Goal: Information Seeking & Learning: Learn about a topic

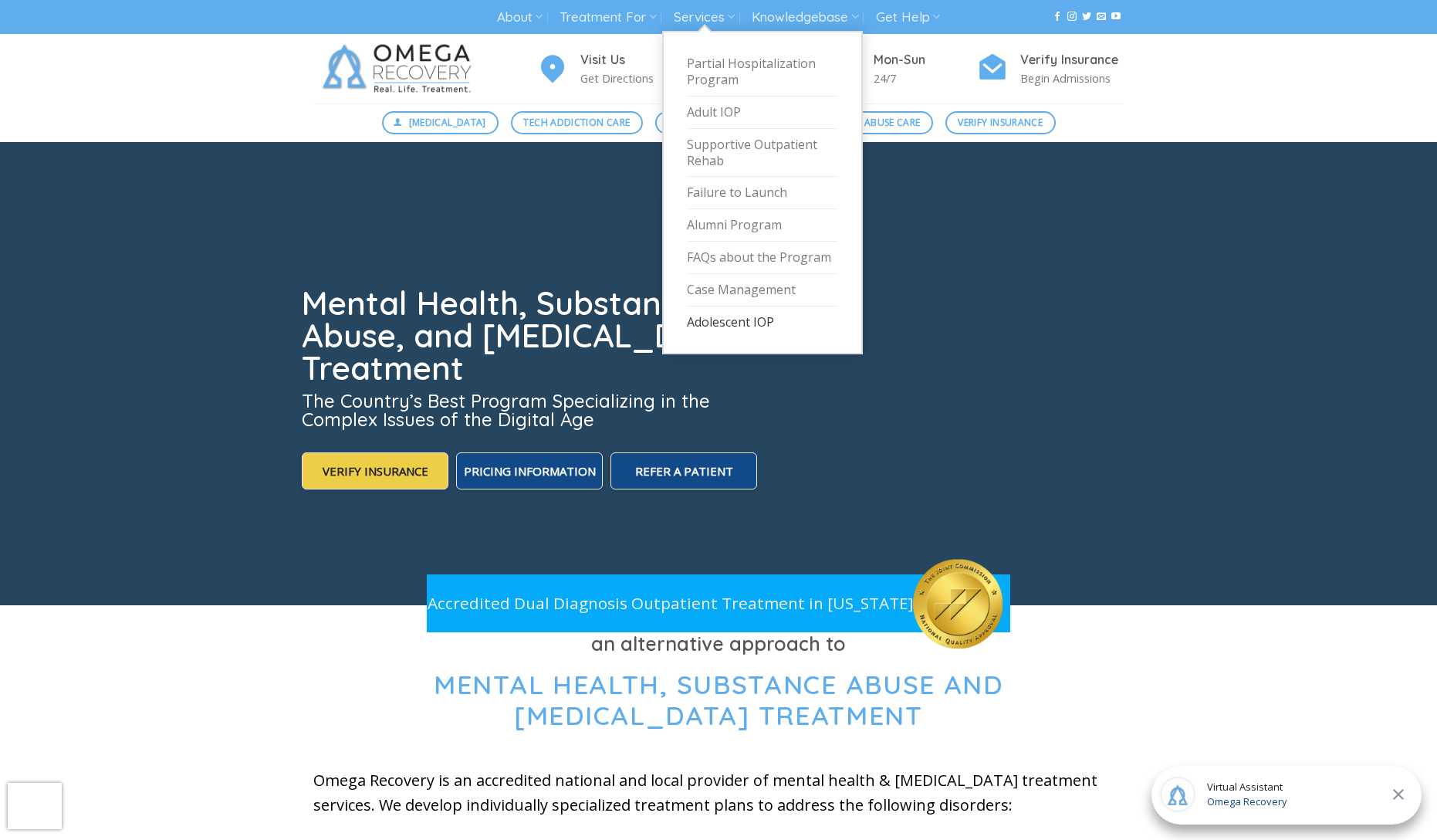
click at [717, 318] on link "Adolescent IOP" at bounding box center [762, 322] width 151 height 32
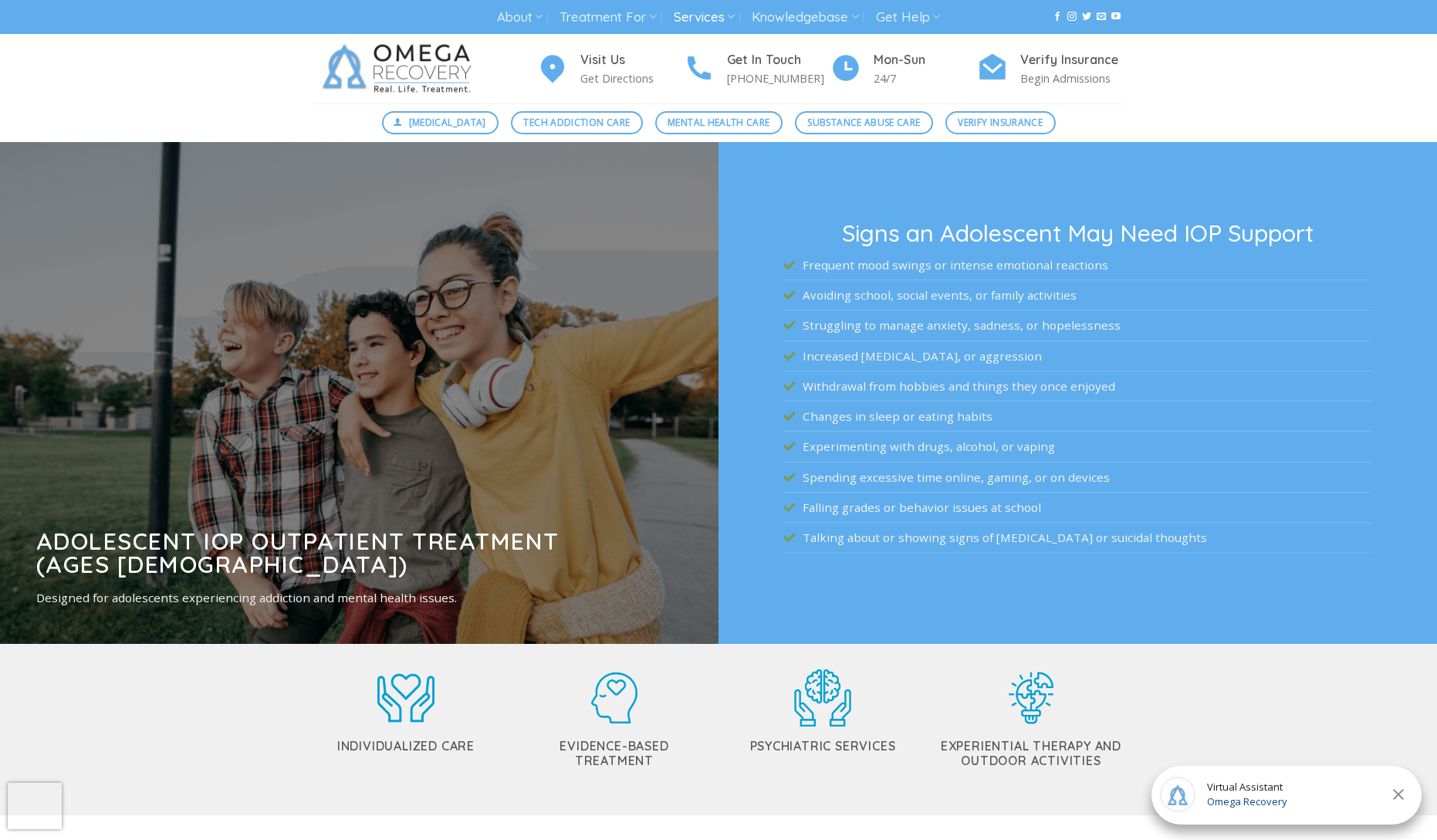
click at [440, 66] on img at bounding box center [400, 68] width 173 height 69
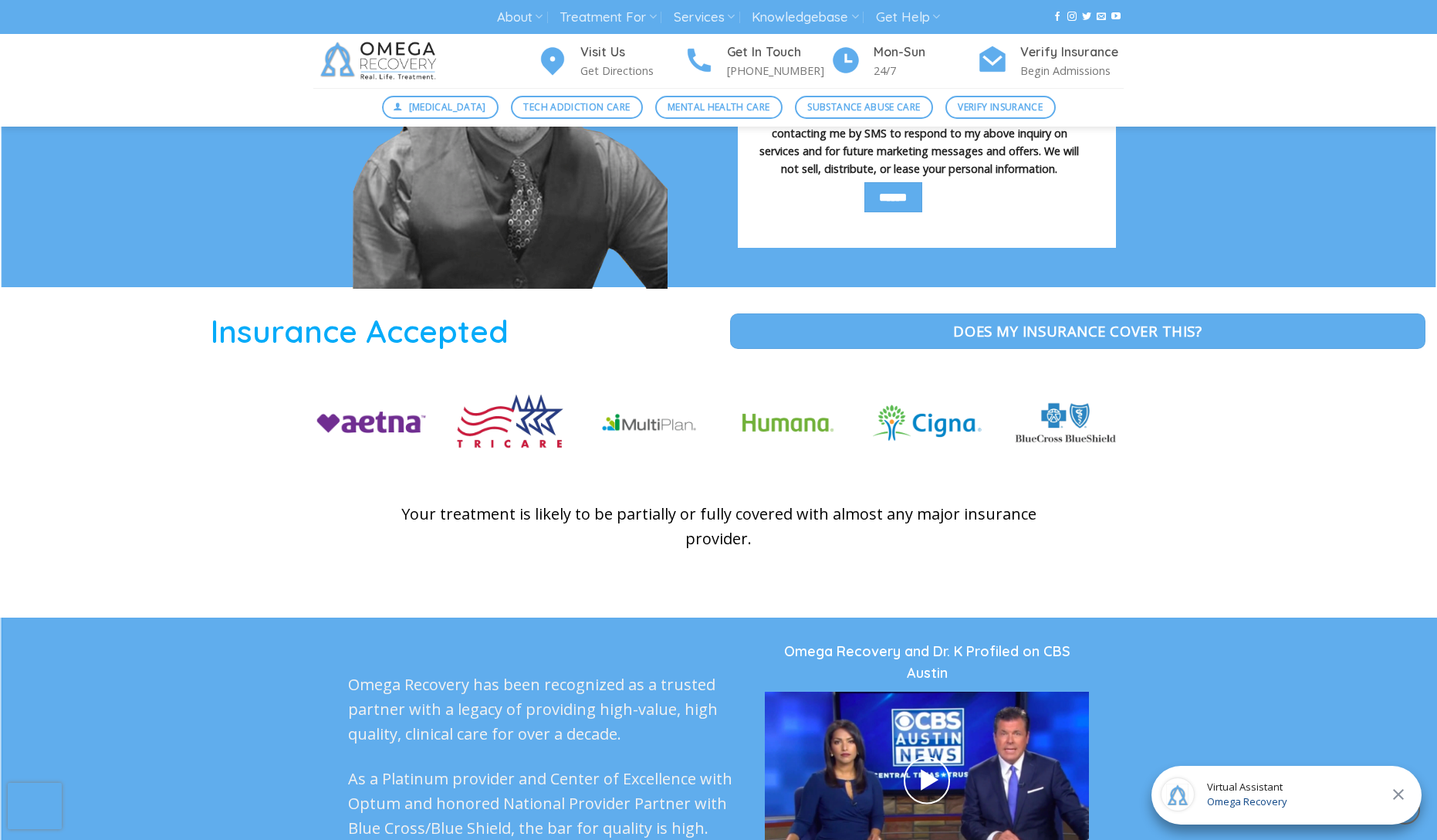
scroll to position [3525, 0]
